Goal: Information Seeking & Learning: Learn about a topic

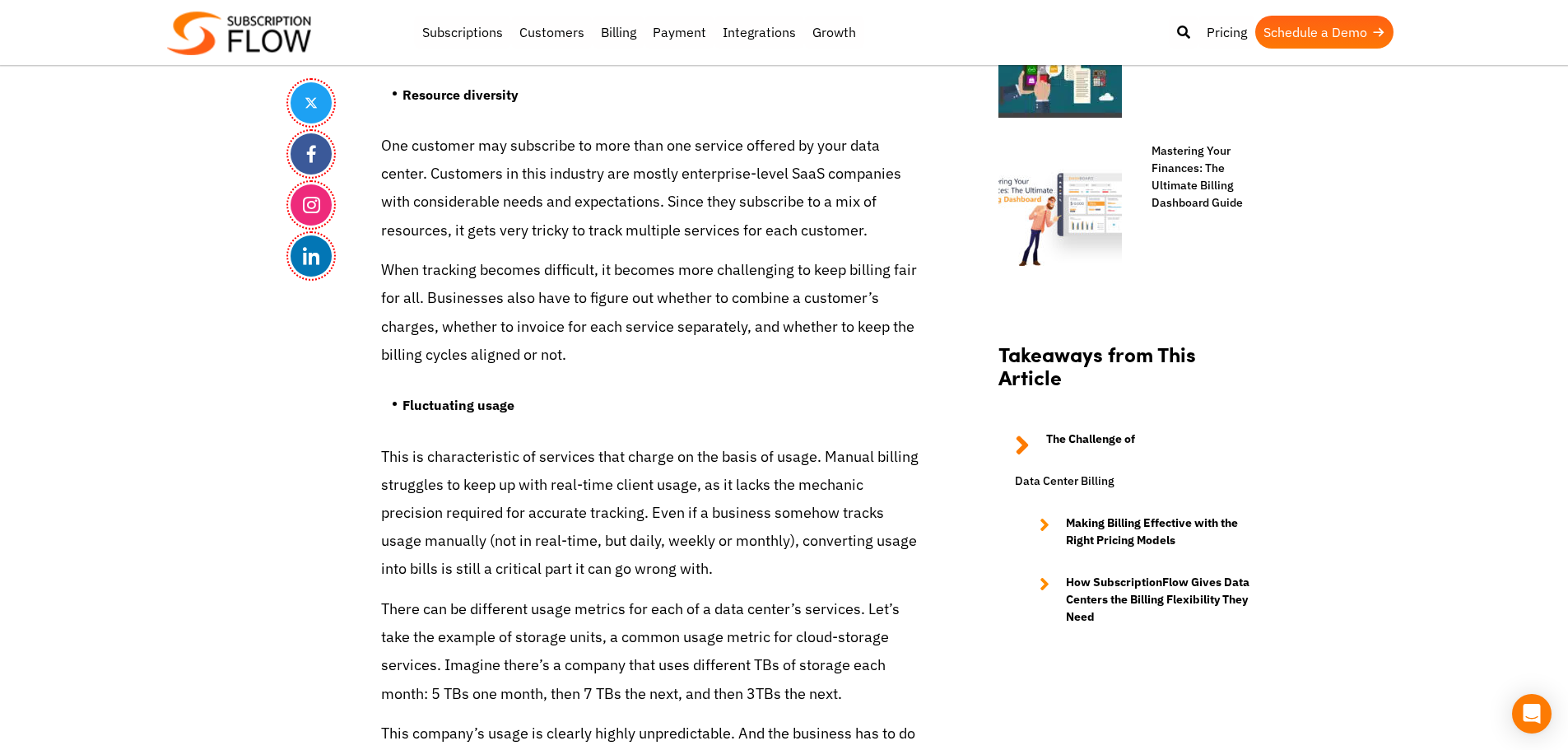
drag, startPoint x: 380, startPoint y: 356, endPoint x: 532, endPoint y: 359, distance: 152.0
click at [532, 359] on p "When tracking becomes difficult, it becomes more challenging to keep billing fa…" at bounding box center [652, 313] width 543 height 113
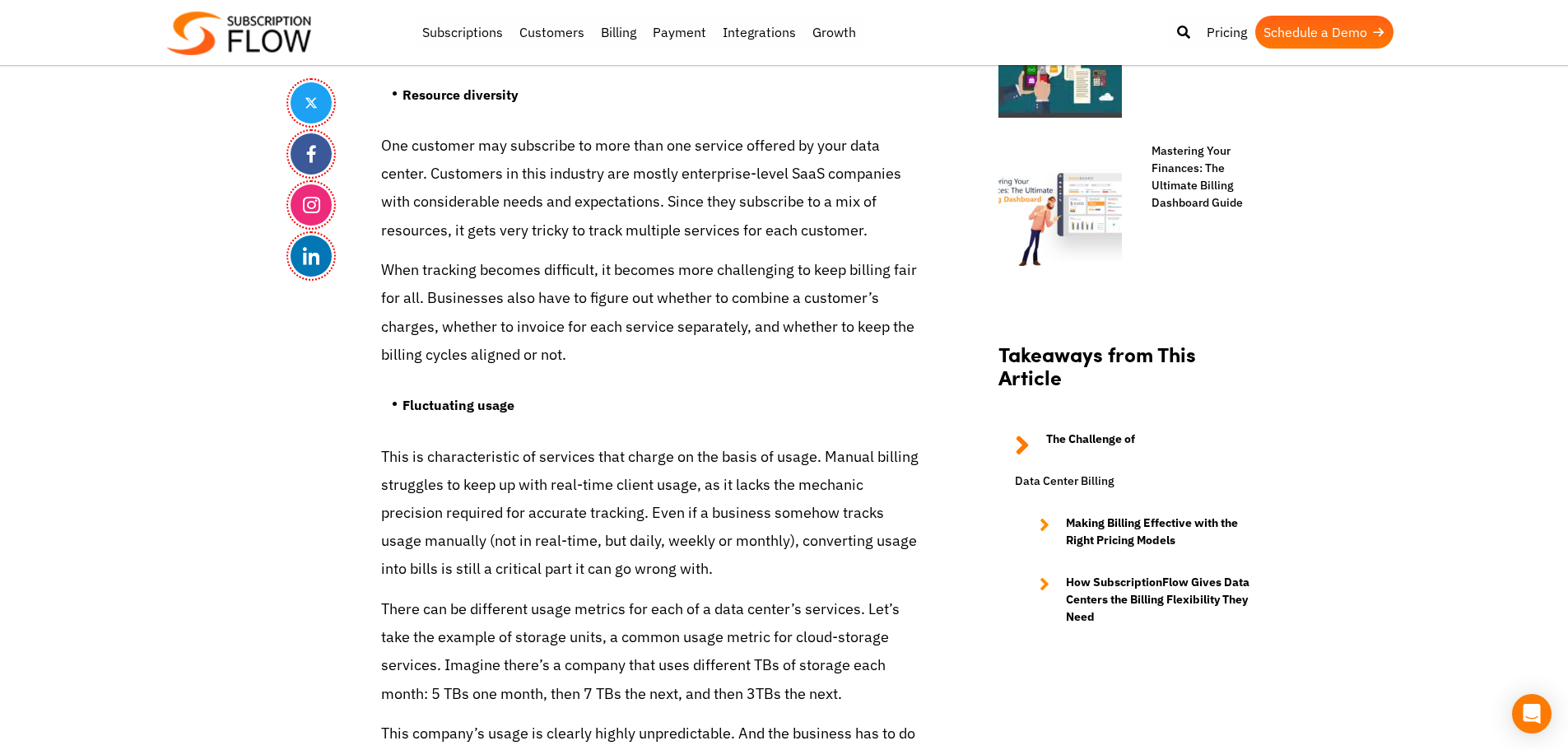
drag, startPoint x: 169, startPoint y: 349, endPoint x: 464, endPoint y: 108, distance: 380.9
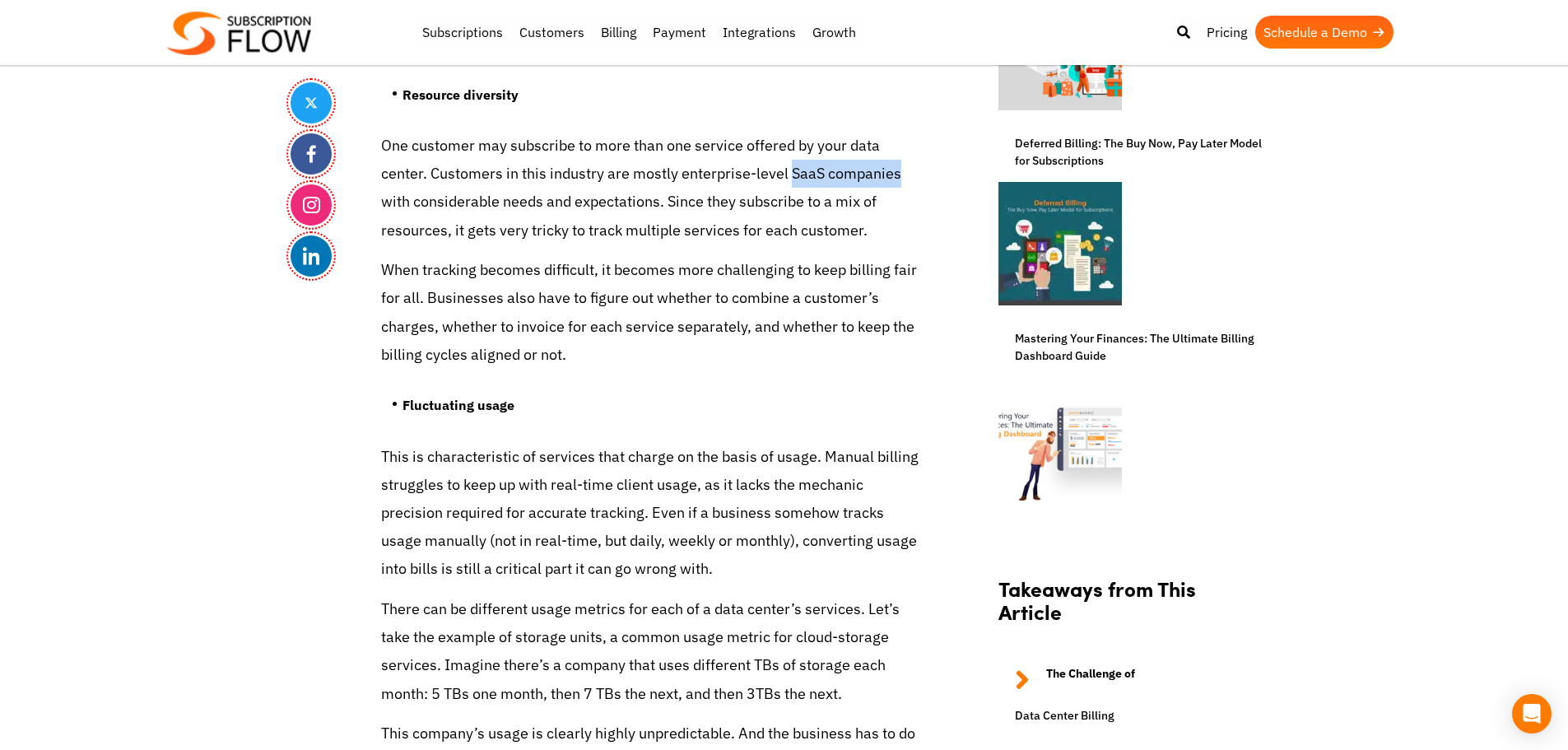
drag, startPoint x: 788, startPoint y: 171, endPoint x: 912, endPoint y: 174, distance: 124.0
click at [912, 174] on p "One customer may subscribe to more than one service offered by your data center…" at bounding box center [652, 188] width 543 height 113
click at [600, 177] on p "One customer may subscribe to more than one service offered by your data center…" at bounding box center [652, 188] width 543 height 113
click at [438, 171] on p "One customer may subscribe to more than one service offered by your data center…" at bounding box center [652, 188] width 543 height 113
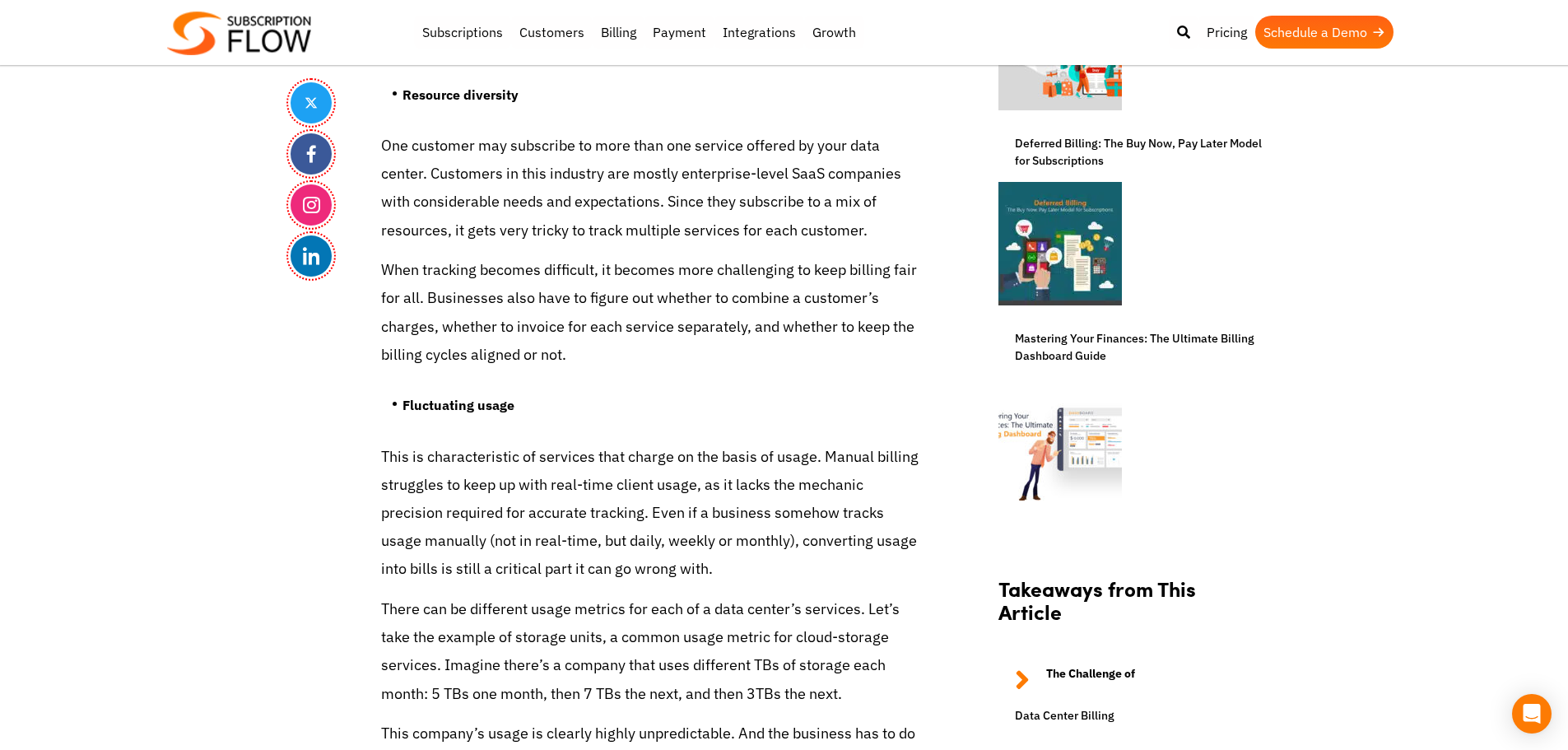
click at [390, 153] on p "One customer may subscribe to more than one service offered by your data center…" at bounding box center [652, 188] width 543 height 113
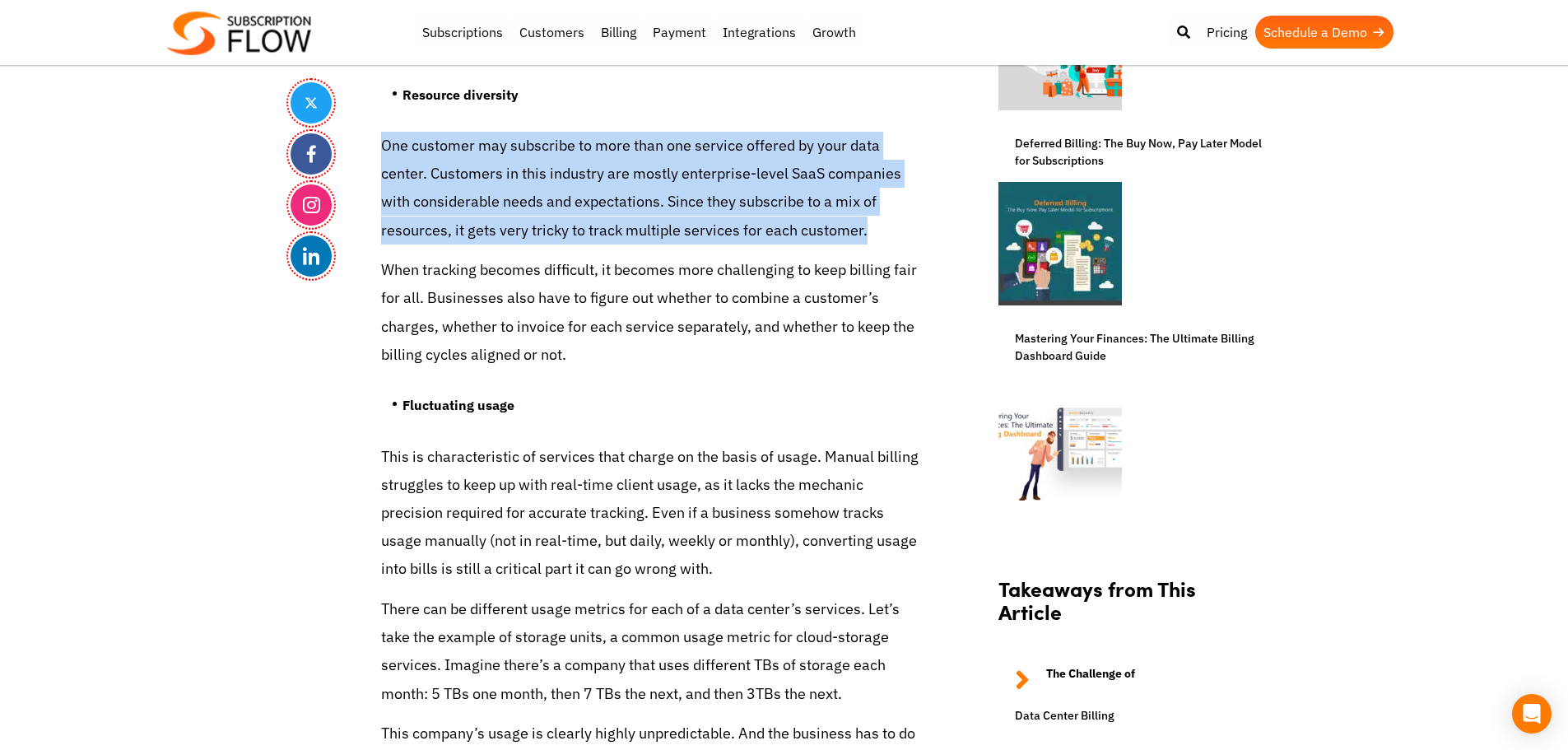
drag, startPoint x: 377, startPoint y: 147, endPoint x: 883, endPoint y: 221, distance: 511.4
click at [693, 218] on p "One customer may subscribe to more than one service offered by your data center…" at bounding box center [652, 188] width 543 height 113
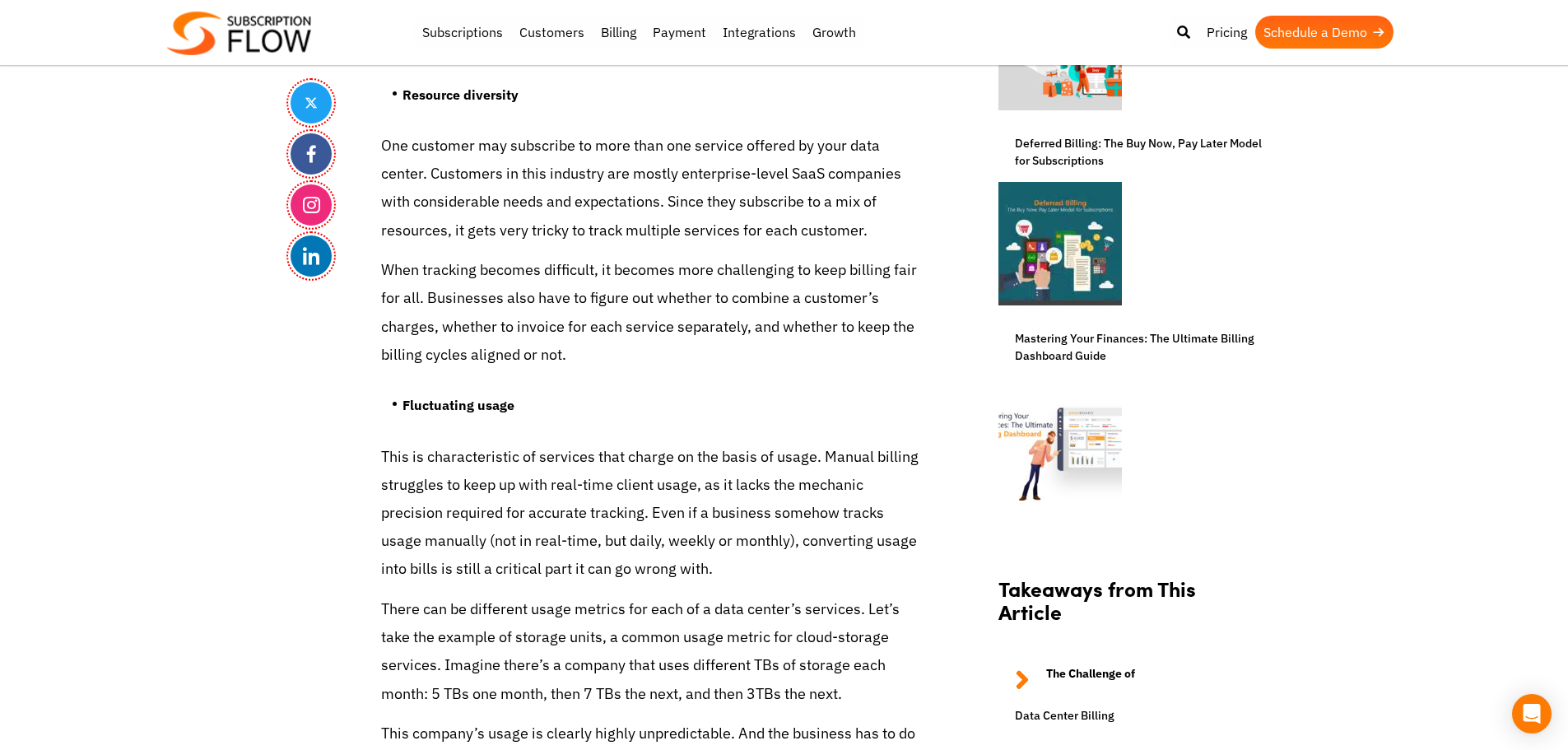
drag, startPoint x: 280, startPoint y: 303, endPoint x: 390, endPoint y: 388, distance: 139.0
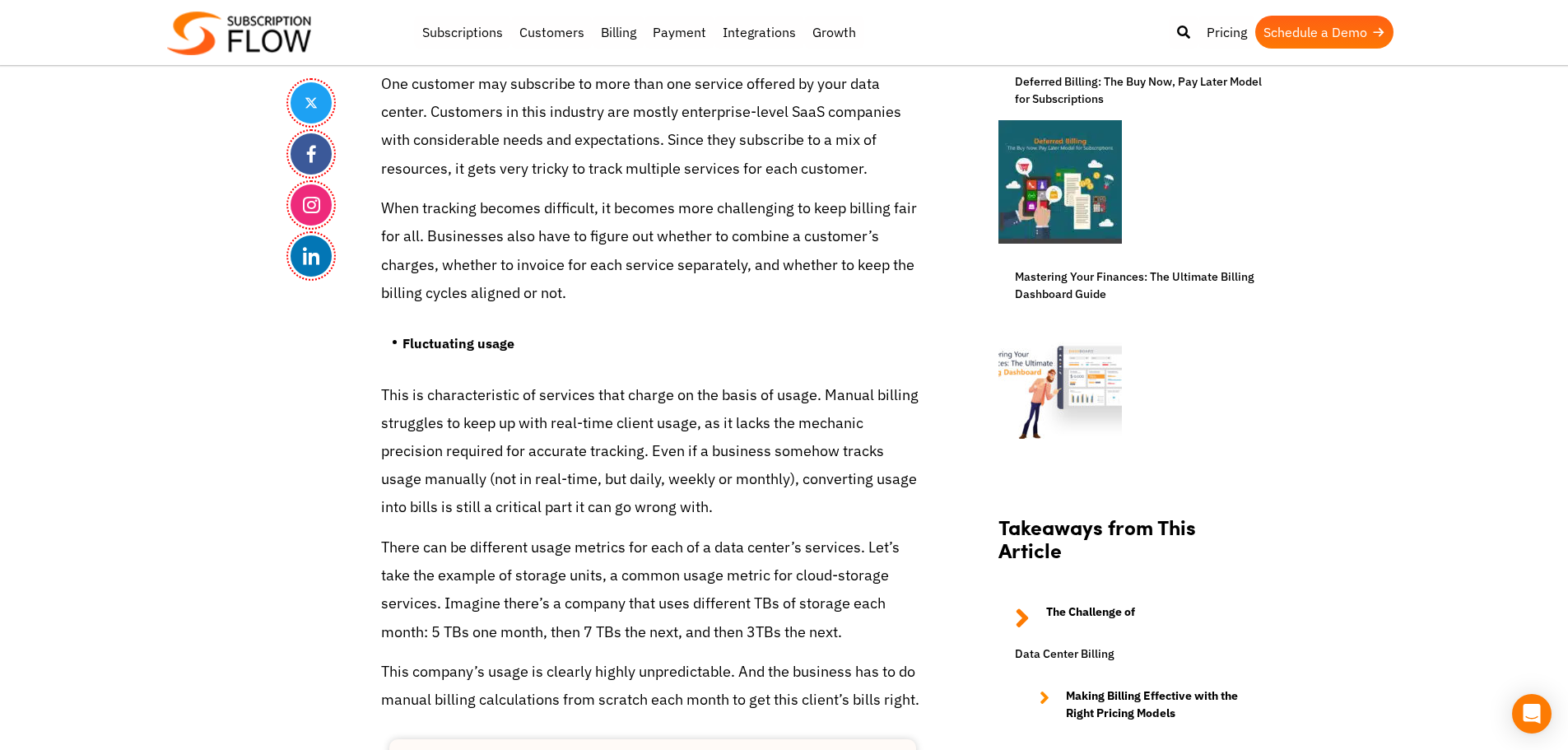
scroll to position [1378, 0]
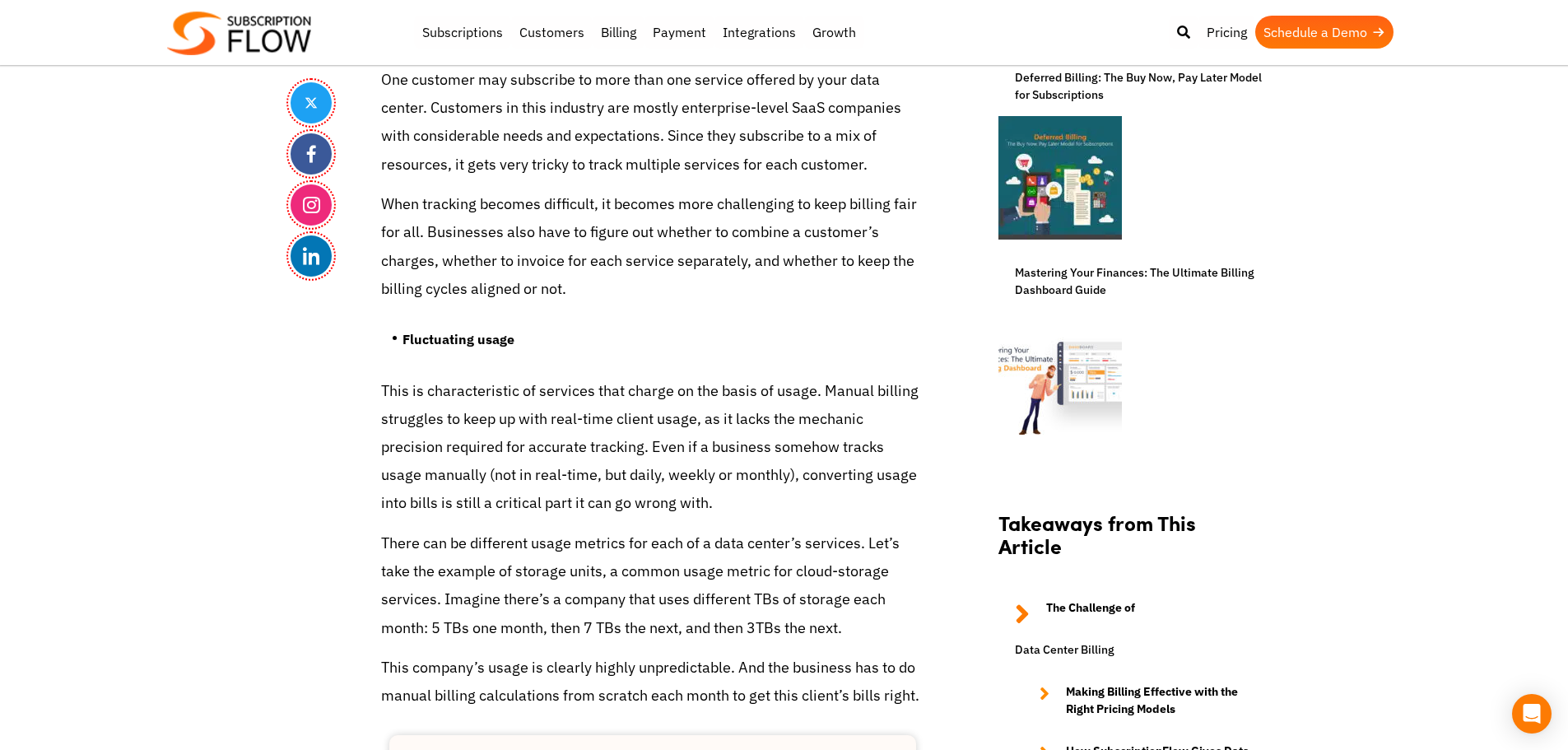
click at [454, 268] on p "When tracking becomes difficult, it becomes more challenging to keep billing fa…" at bounding box center [652, 247] width 543 height 113
drag, startPoint x: 538, startPoint y: 456, endPoint x: 307, endPoint y: 57, distance: 461.0
click at [534, 449] on p "This is characteristic of services that charge on the basis of usage. Manual bi…" at bounding box center [652, 447] width 543 height 141
click at [478, 167] on p "One customer may subscribe to more than one service offered by your data center…" at bounding box center [652, 122] width 543 height 113
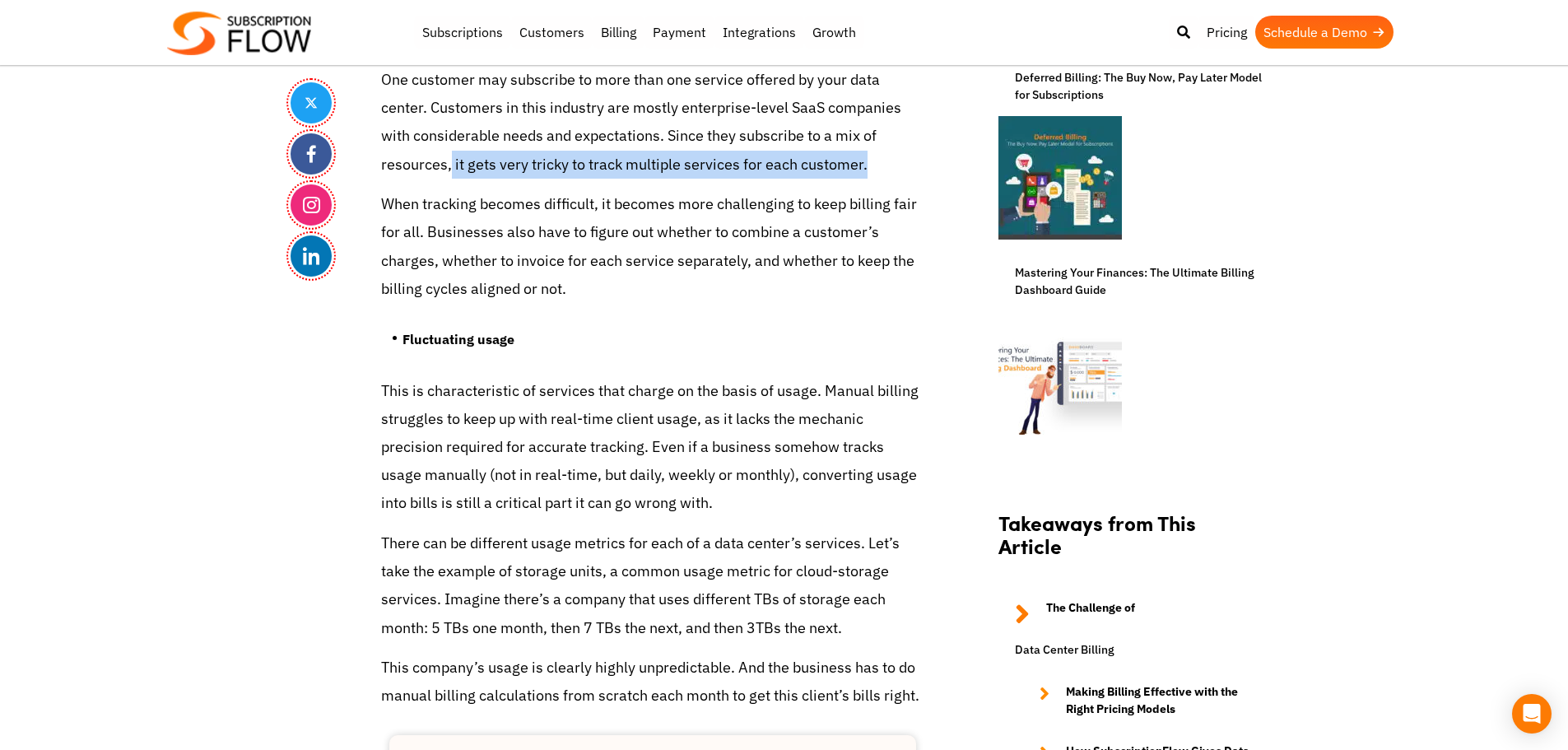
drag, startPoint x: 450, startPoint y: 164, endPoint x: 864, endPoint y: 163, distance: 414.0
click at [874, 165] on p "One customer may subscribe to more than one service offered by your data center…" at bounding box center [652, 122] width 543 height 113
click at [800, 160] on p "One customer may subscribe to more than one service offered by your data center…" at bounding box center [652, 122] width 543 height 113
click at [827, 130] on p "One customer may subscribe to more than one service offered by your data center…" at bounding box center [652, 122] width 543 height 113
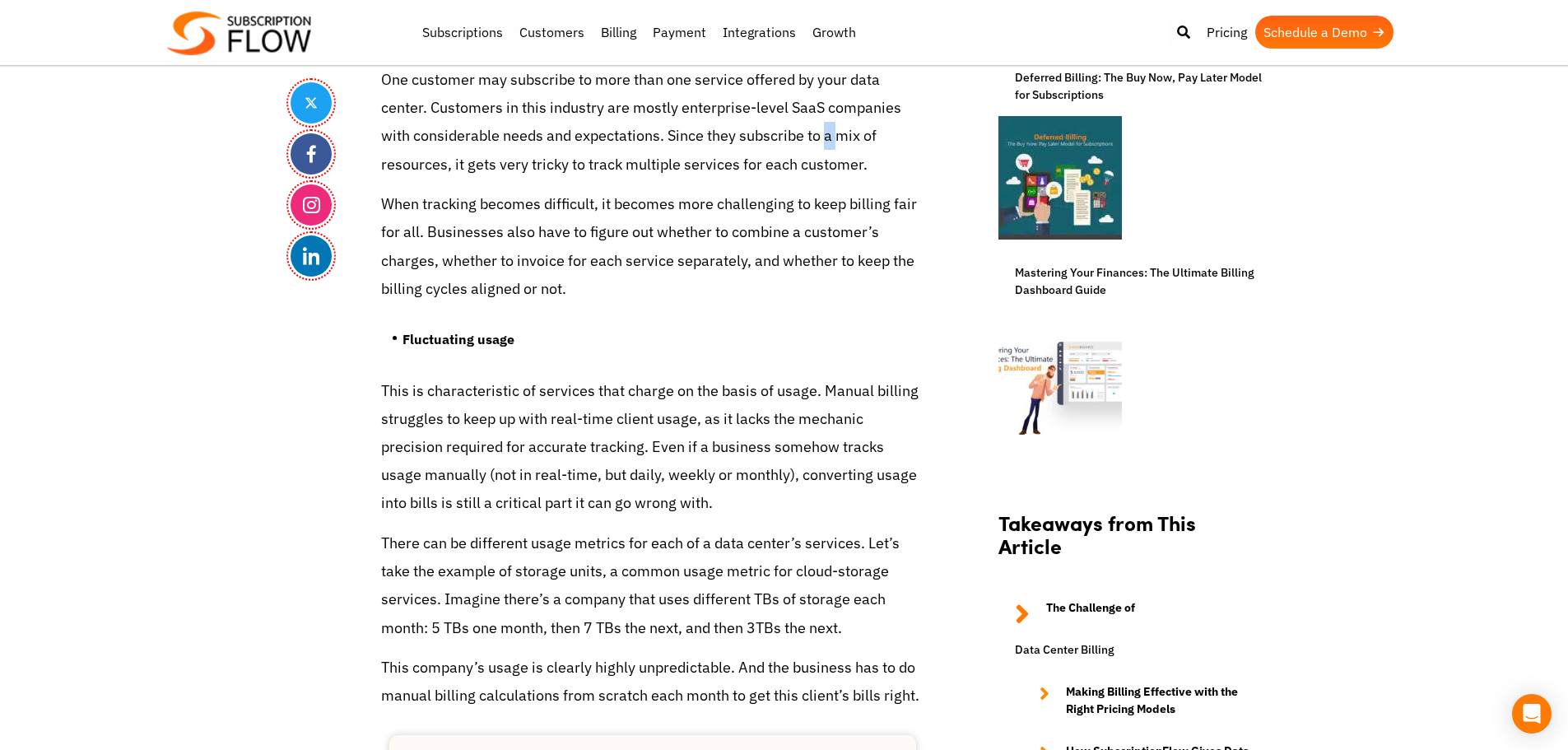
click at [827, 130] on p "One customer may subscribe to more than one service offered by your data center…" at bounding box center [652, 122] width 543 height 113
click at [790, 110] on p "One customer may subscribe to more than one service offered by your data center…" at bounding box center [652, 122] width 543 height 113
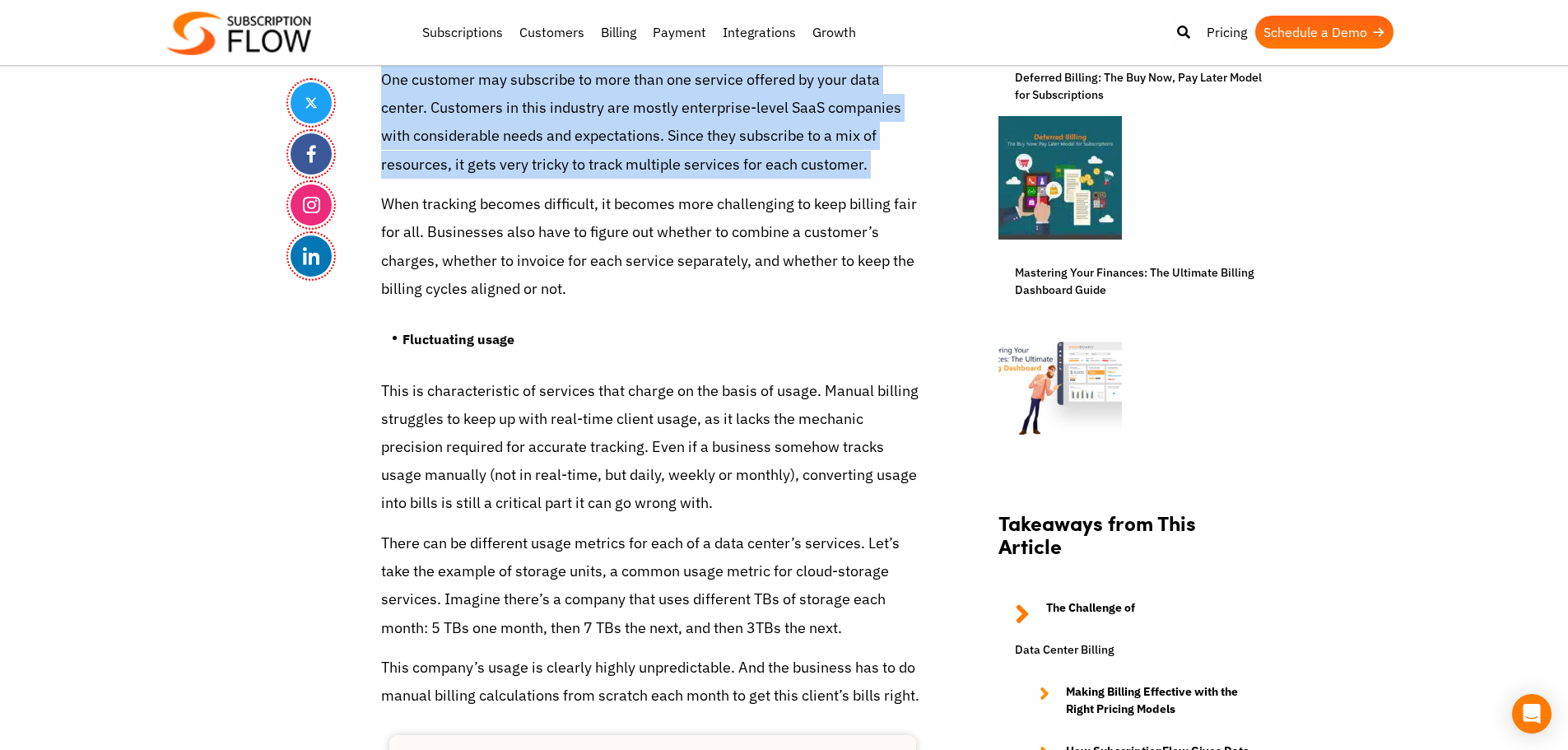
click at [790, 110] on p "One customer may subscribe to more than one service offered by your data center…" at bounding box center [652, 122] width 543 height 113
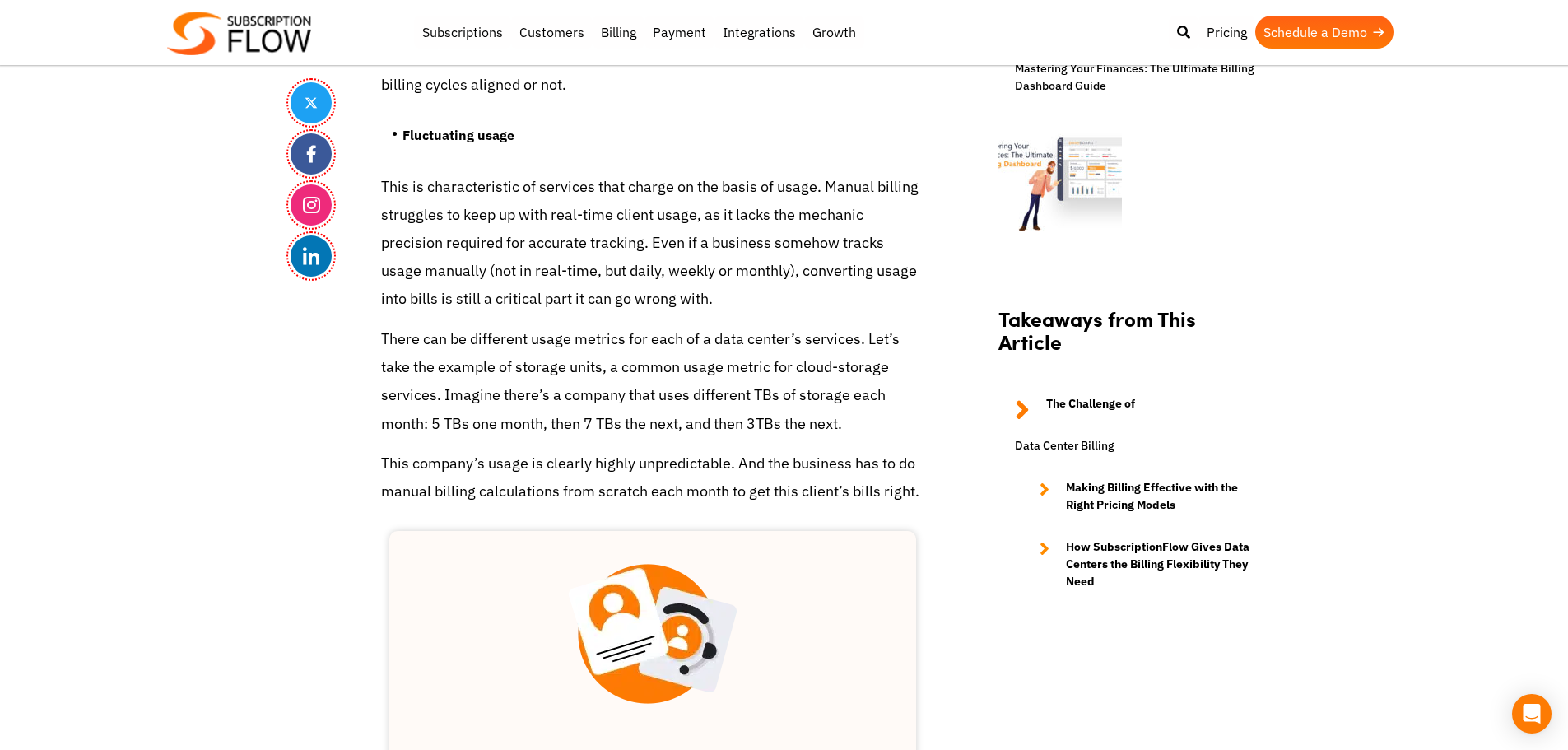
scroll to position [1707, 0]
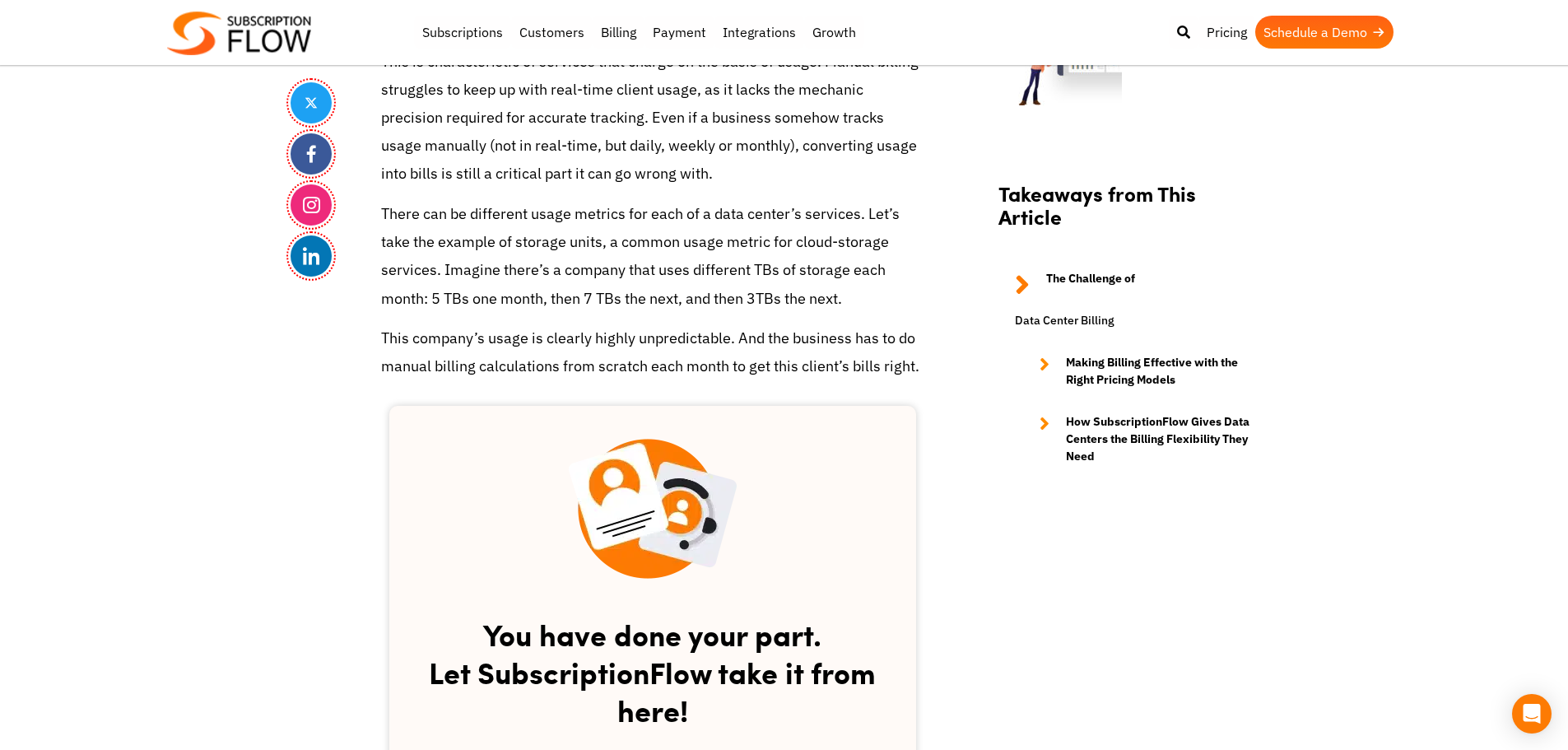
click at [614, 356] on p "This company’s usage is clearly highly unpredictable. And the business has to d…" at bounding box center [652, 352] width 543 height 56
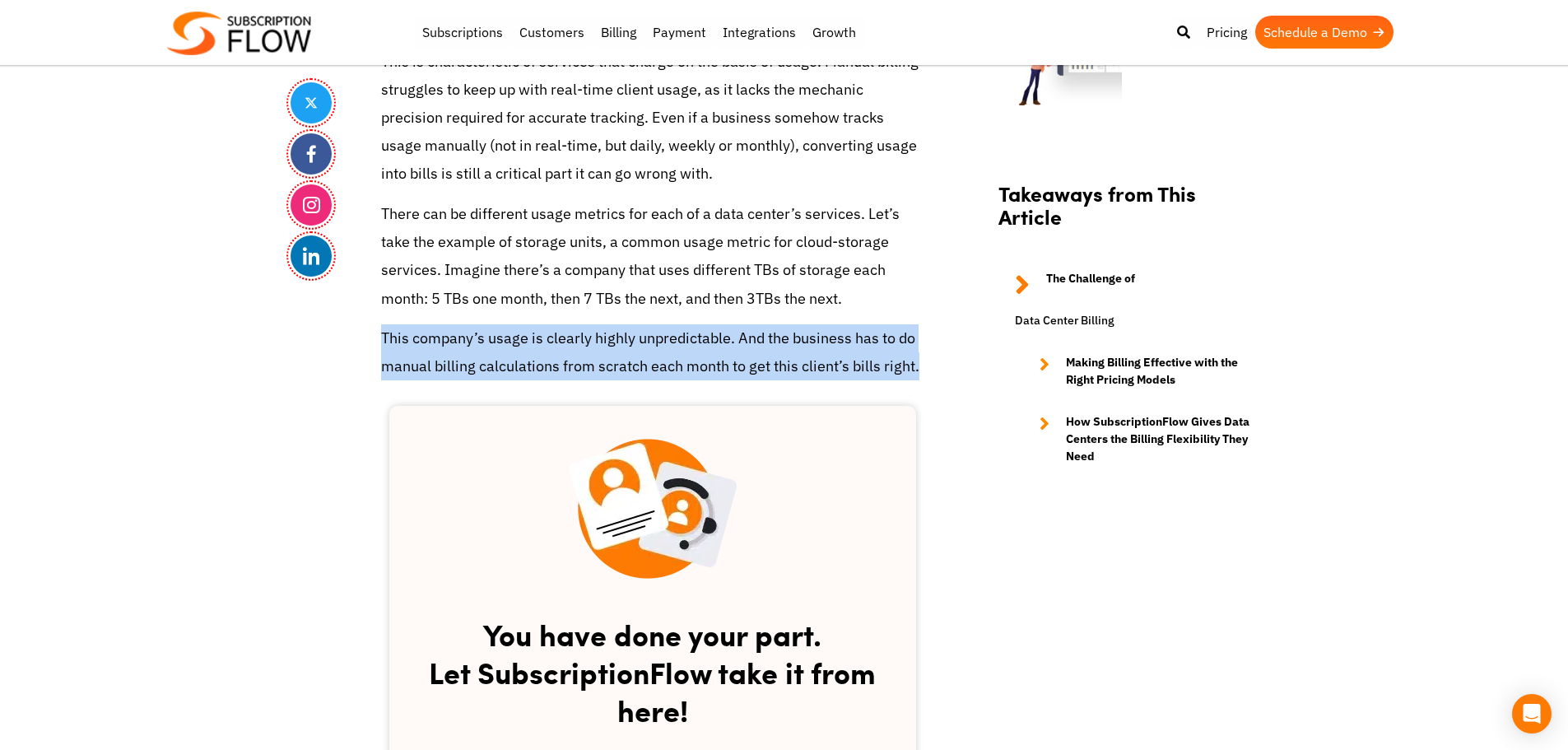
drag, startPoint x: 614, startPoint y: 356, endPoint x: 682, endPoint y: 356, distance: 68.0
click at [626, 356] on p "This company’s usage is clearly highly unpredictable. And the business has to d…" at bounding box center [652, 352] width 543 height 56
click at [682, 356] on p "This company’s usage is clearly highly unpredictable. And the business has to d…" at bounding box center [652, 352] width 543 height 56
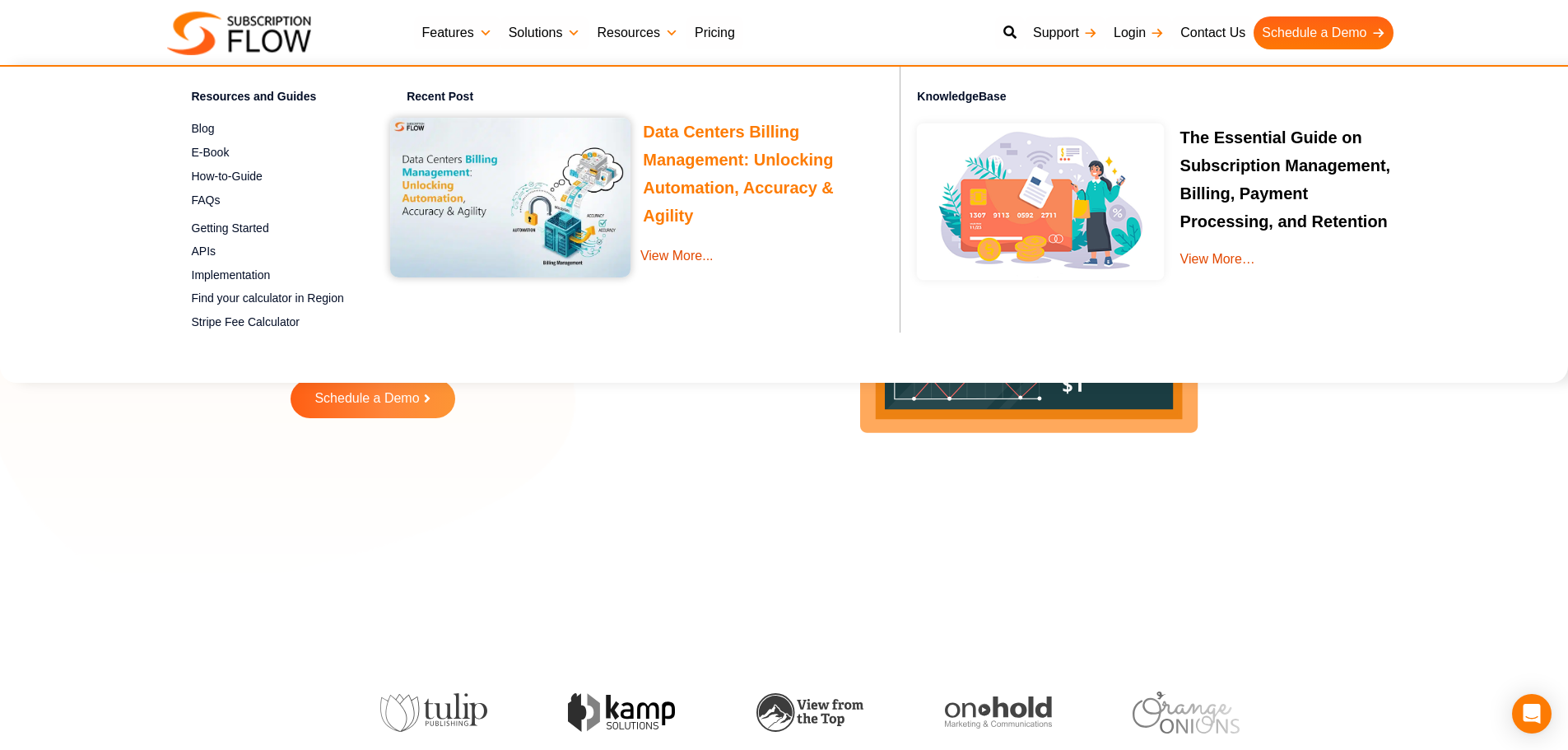
click at [701, 133] on link "Data Centers Billing Management: Unlocking Automation, Accuracy & Agility" at bounding box center [738, 176] width 191 height 107
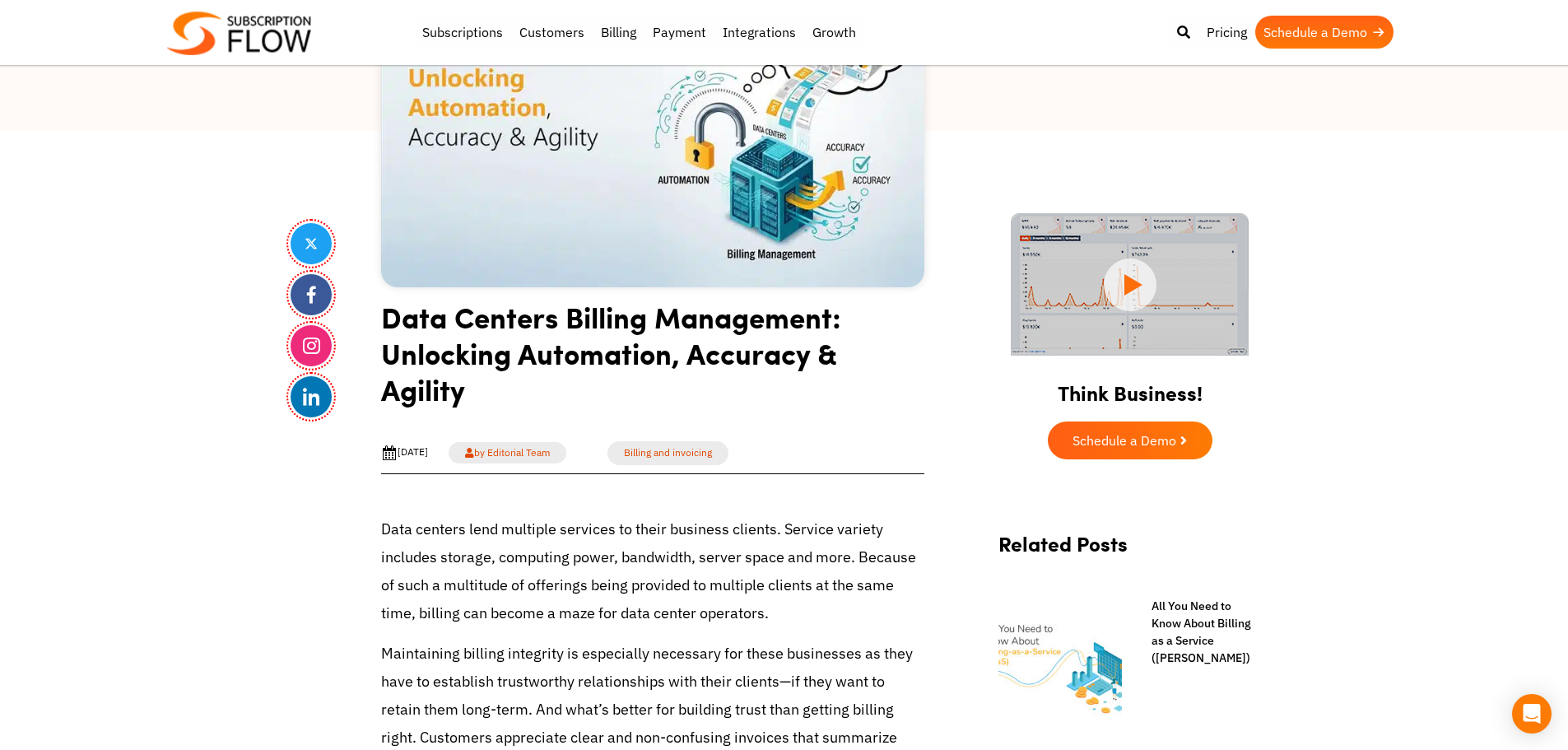
scroll to position [329, 0]
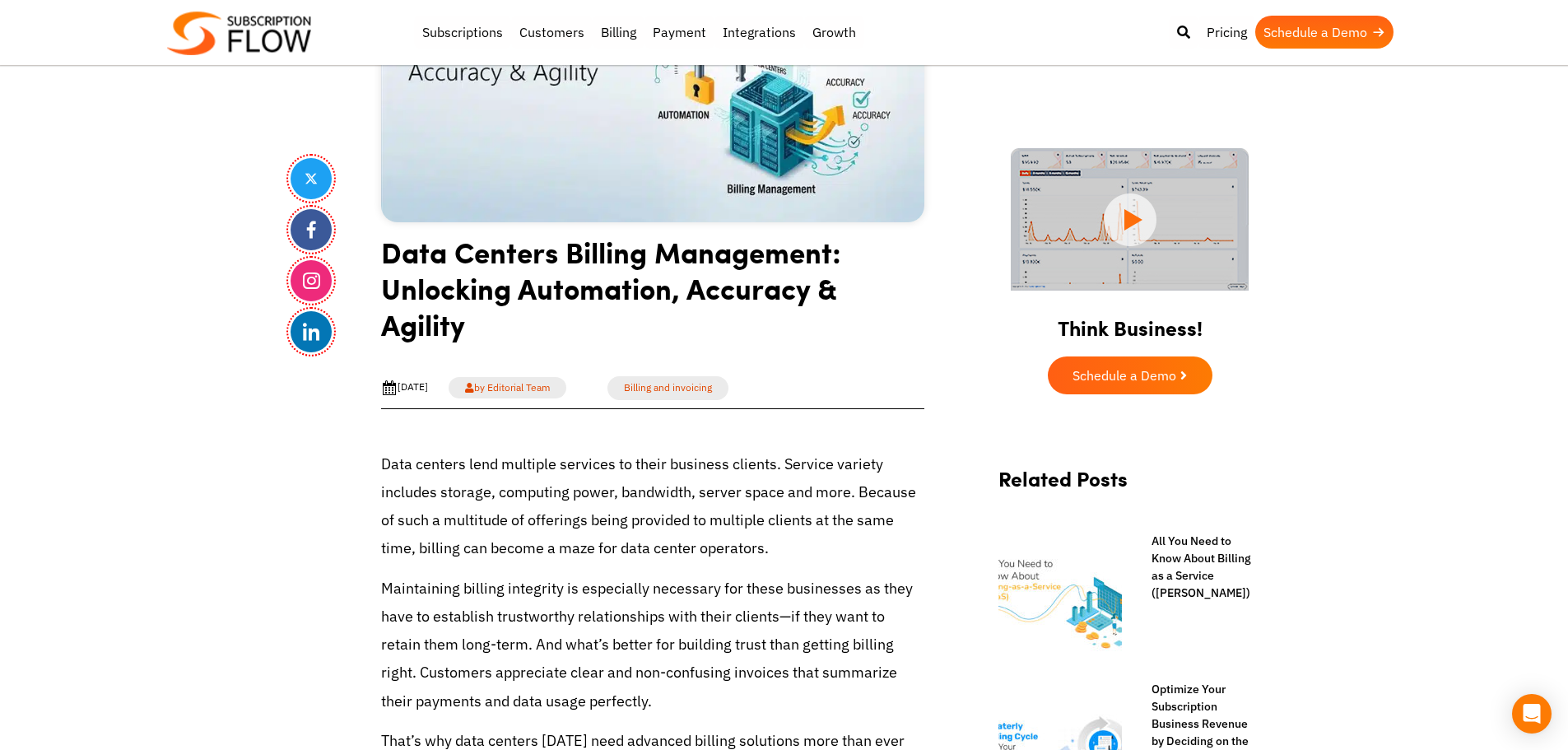
click at [568, 284] on h1 "Data Centers Billing Management: Unlocking Automation, Accuracy & Agility" at bounding box center [652, 294] width 543 height 121
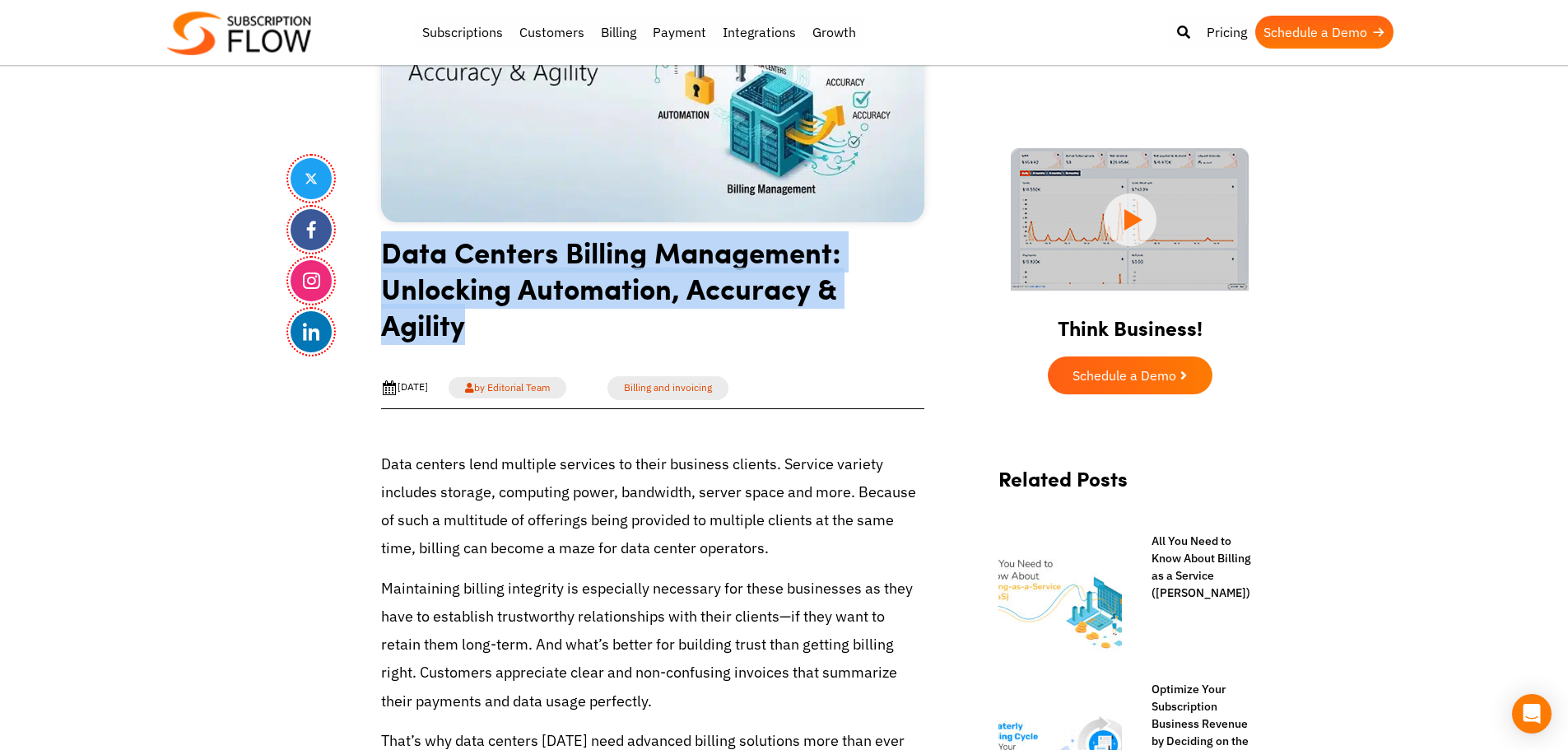
click at [568, 284] on h1 "Data Centers Billing Management: Unlocking Automation, Accuracy & Agility" at bounding box center [652, 294] width 543 height 121
copy article "Data Centers Billing Management: Unlocking Automation, Accuracy & Agility"
click at [670, 297] on h1 "Data Centers Billing Management: Unlocking Automation, Accuracy & Agility" at bounding box center [652, 294] width 543 height 121
